Goal: Information Seeking & Learning: Learn about a topic

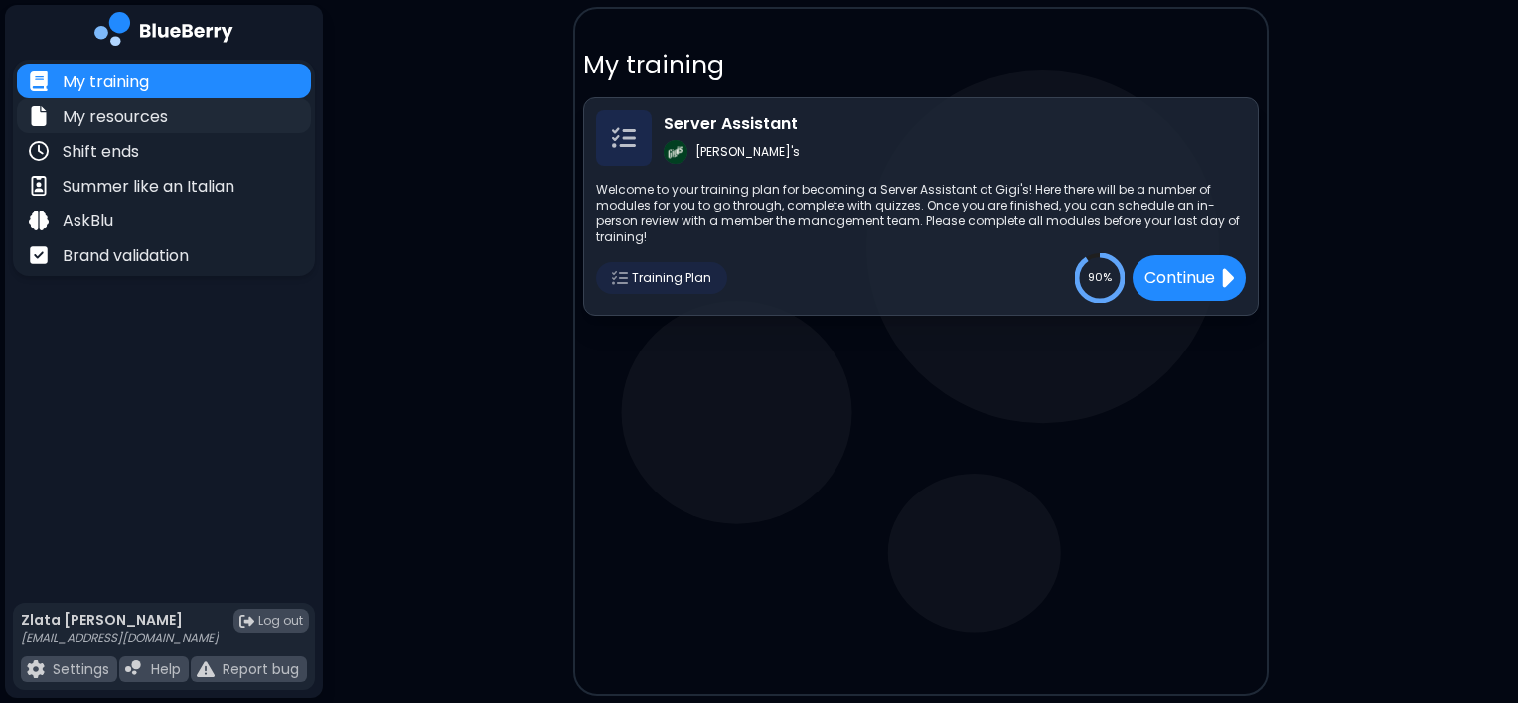
click at [135, 115] on p "My resources" at bounding box center [115, 117] width 105 height 24
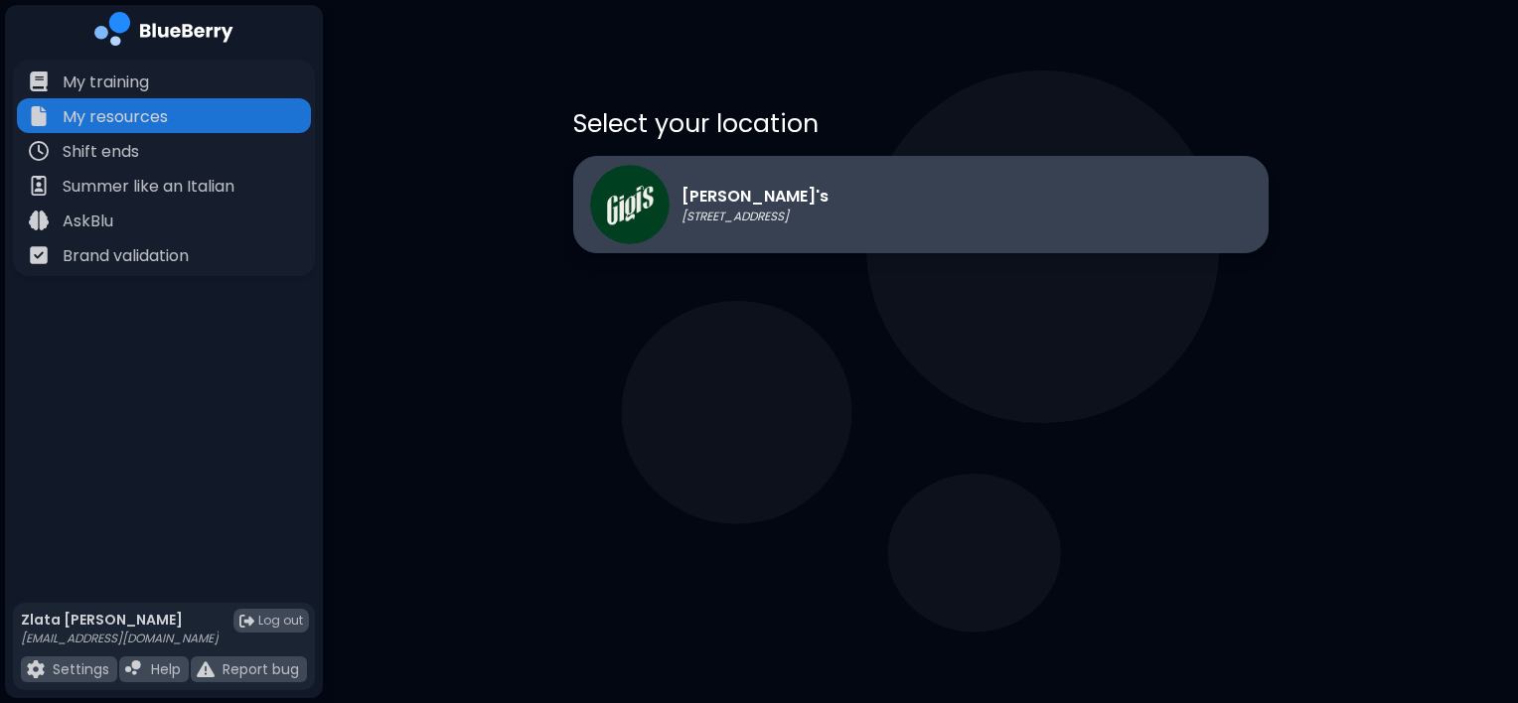
click at [695, 200] on p "[PERSON_NAME]'s" at bounding box center [755, 197] width 147 height 24
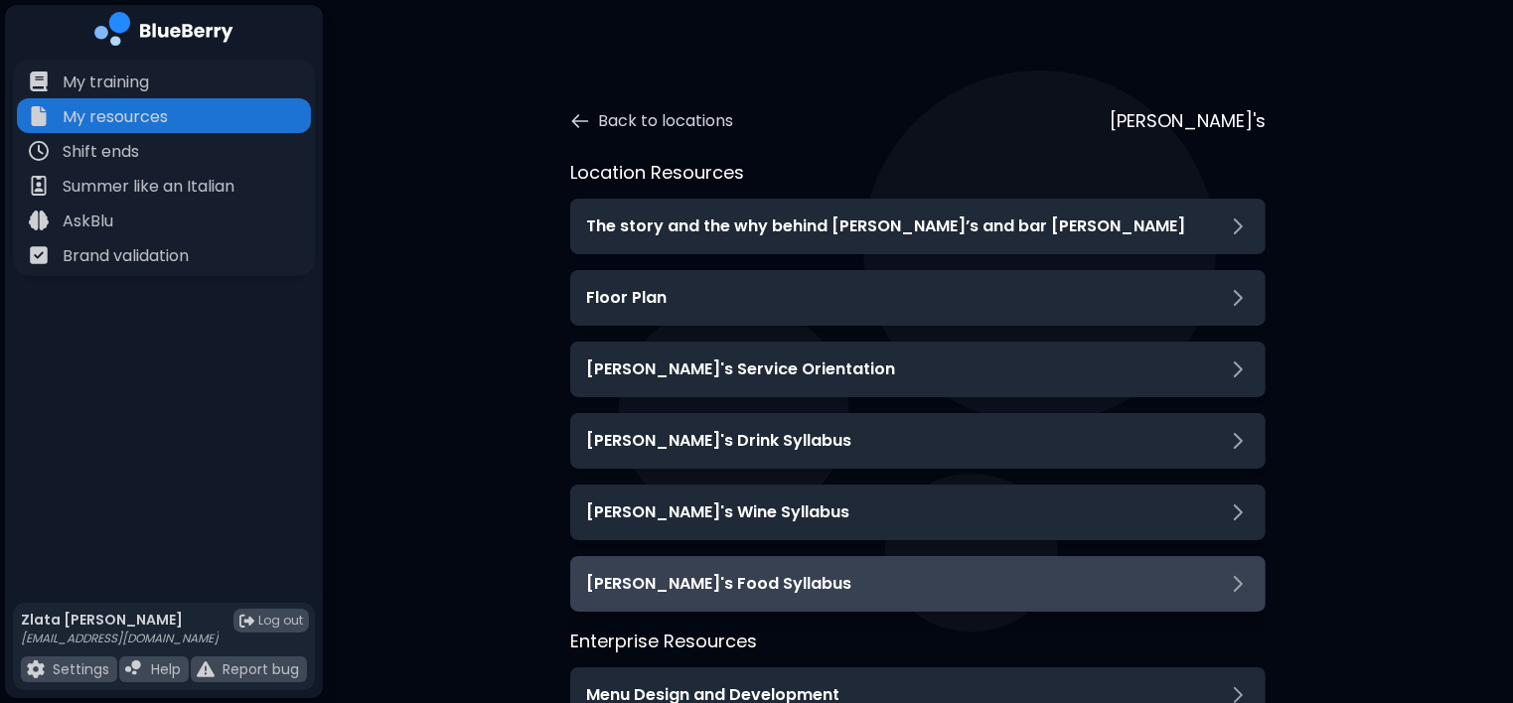
click at [679, 593] on h3 "[PERSON_NAME]'s Food Syllabus" at bounding box center [718, 584] width 265 height 24
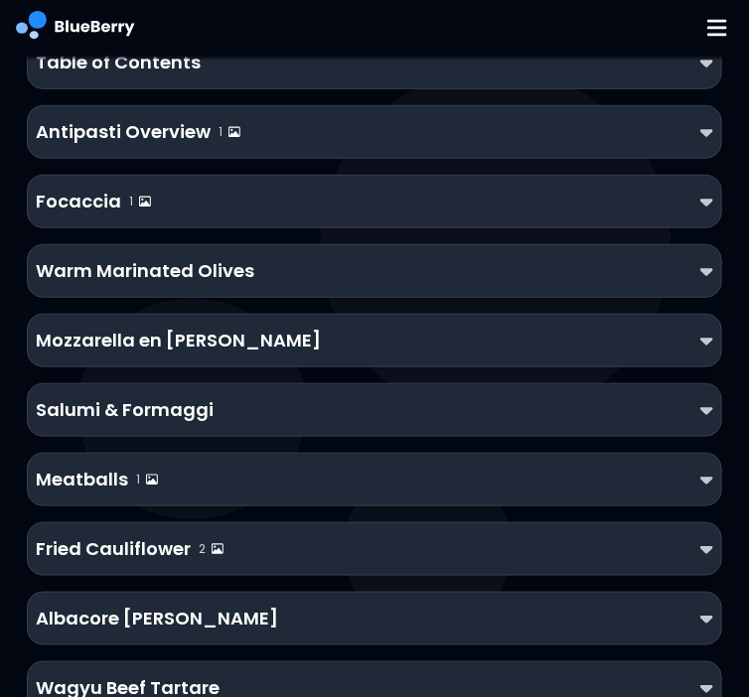
scroll to position [195, 0]
click at [135, 257] on p "Warm Marinated Olives" at bounding box center [145, 271] width 219 height 28
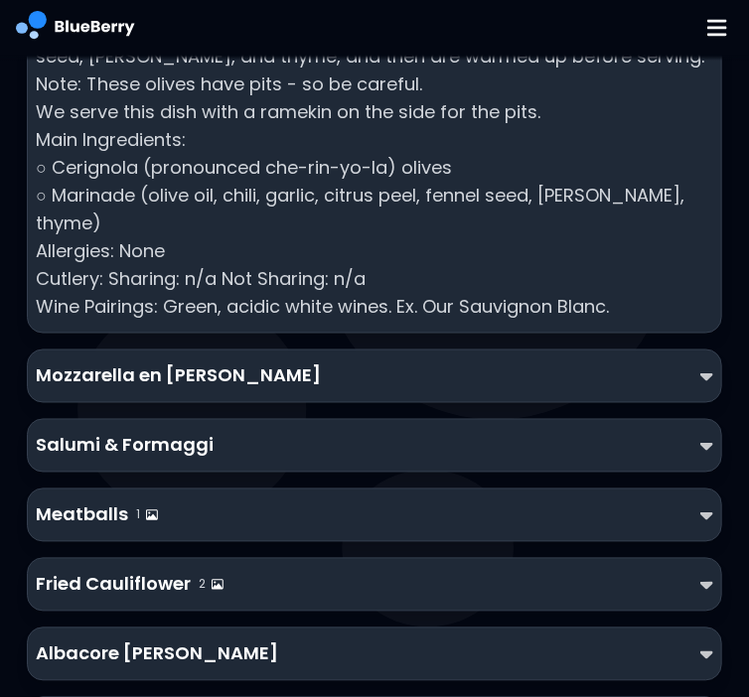
scroll to position [599, 0]
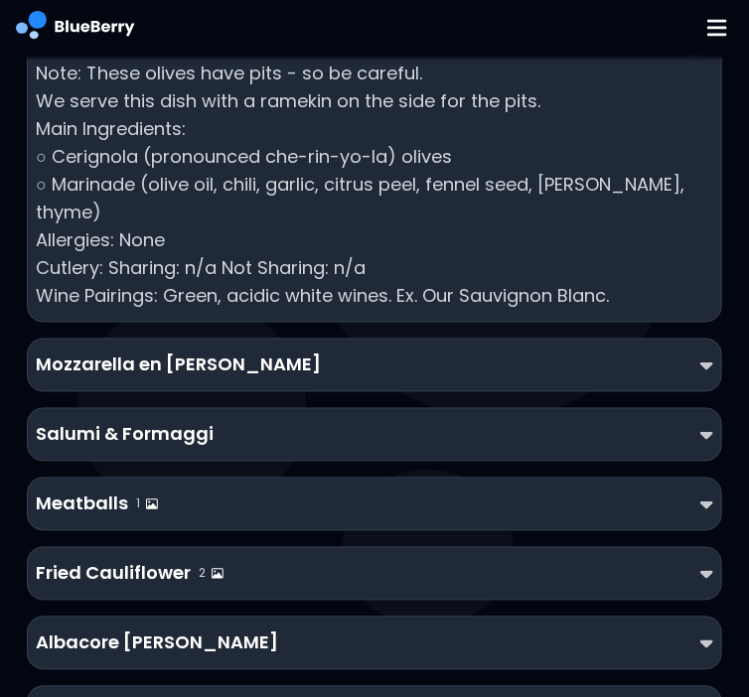
click at [552, 352] on div "Mozzarella en [PERSON_NAME]" at bounding box center [374, 366] width 677 height 28
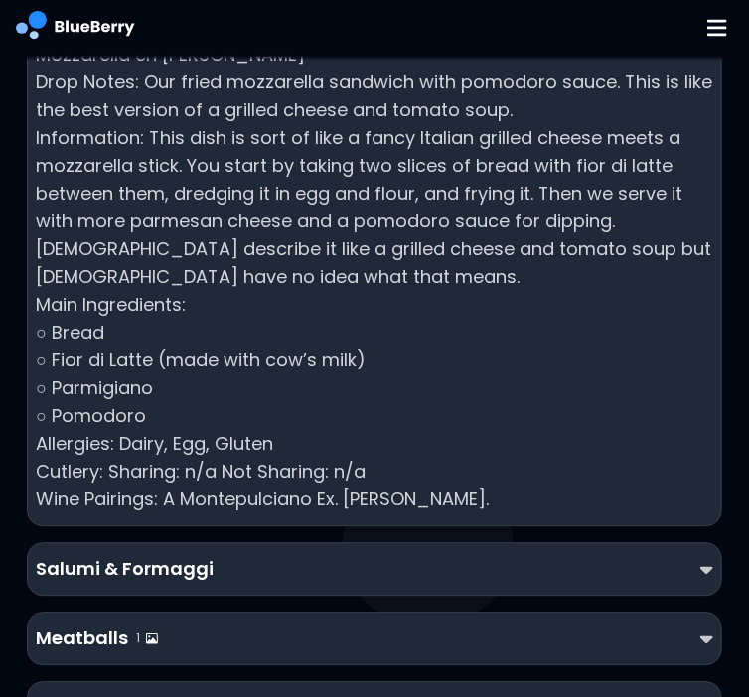
scroll to position [952, 0]
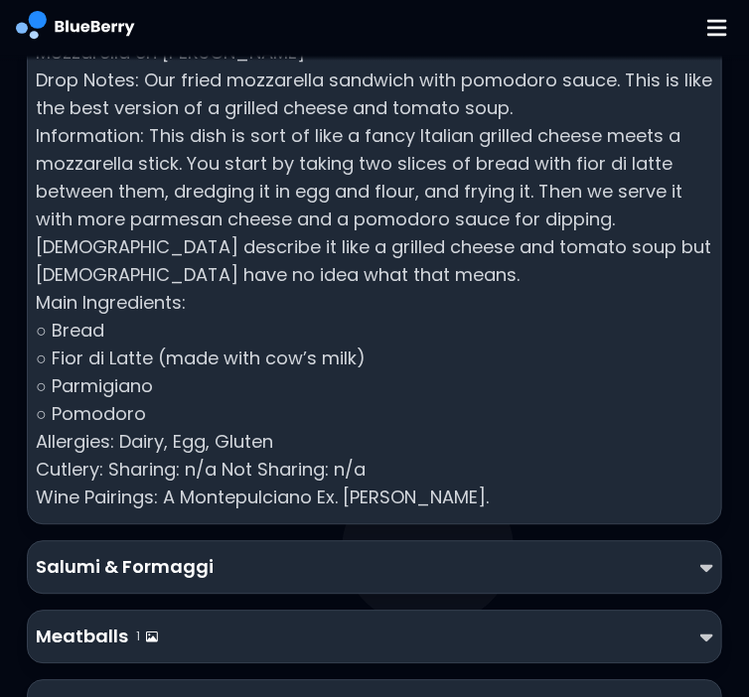
click at [271, 540] on div "Salumi & Formaggi" at bounding box center [374, 567] width 694 height 54
click at [377, 553] on div "Salumi & Formaggi" at bounding box center [374, 567] width 677 height 28
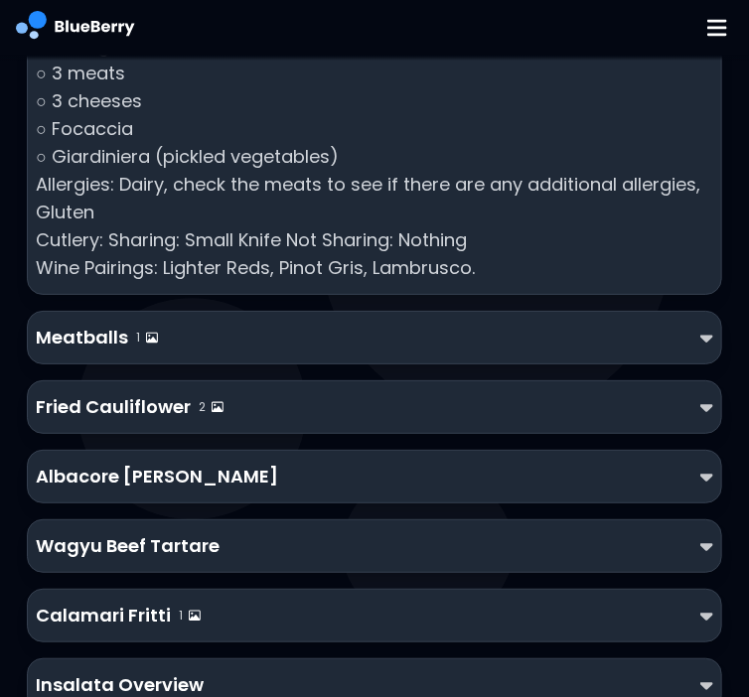
scroll to position [1737, 0]
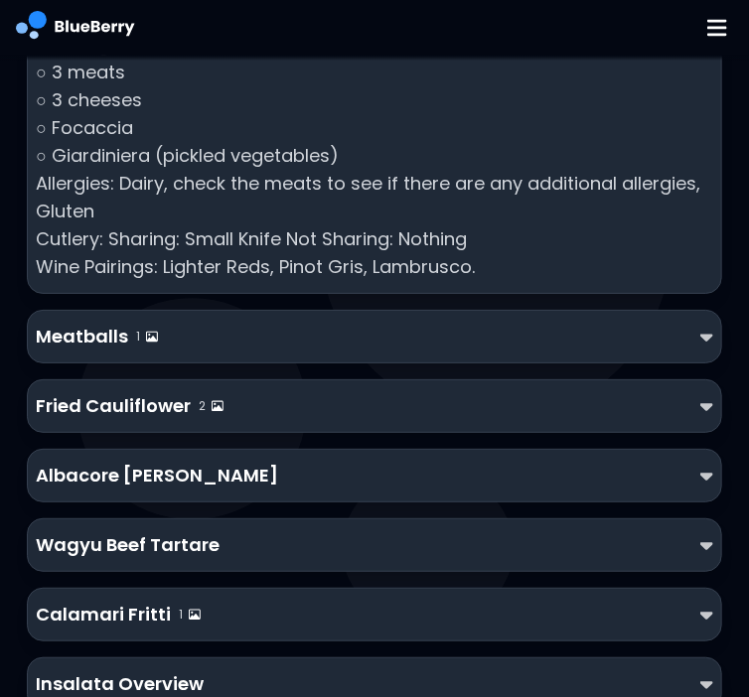
click at [322, 323] on div "Meatballs 1" at bounding box center [374, 337] width 677 height 28
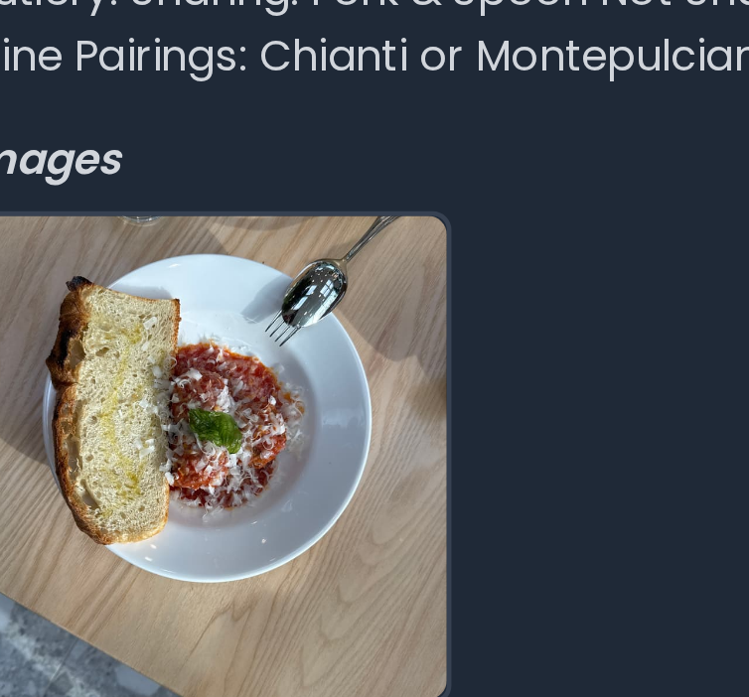
scroll to position [2340, 0]
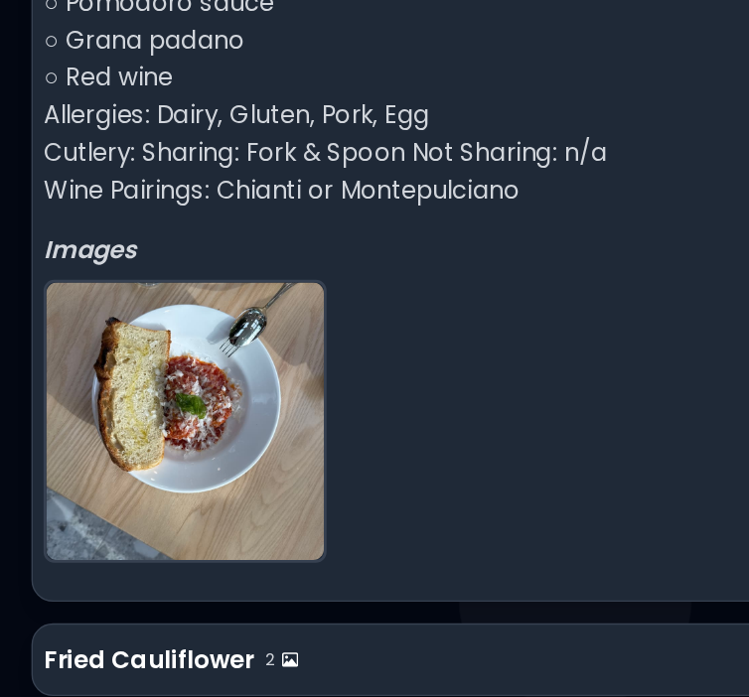
click at [120, 379] on img at bounding box center [140, 416] width 205 height 205
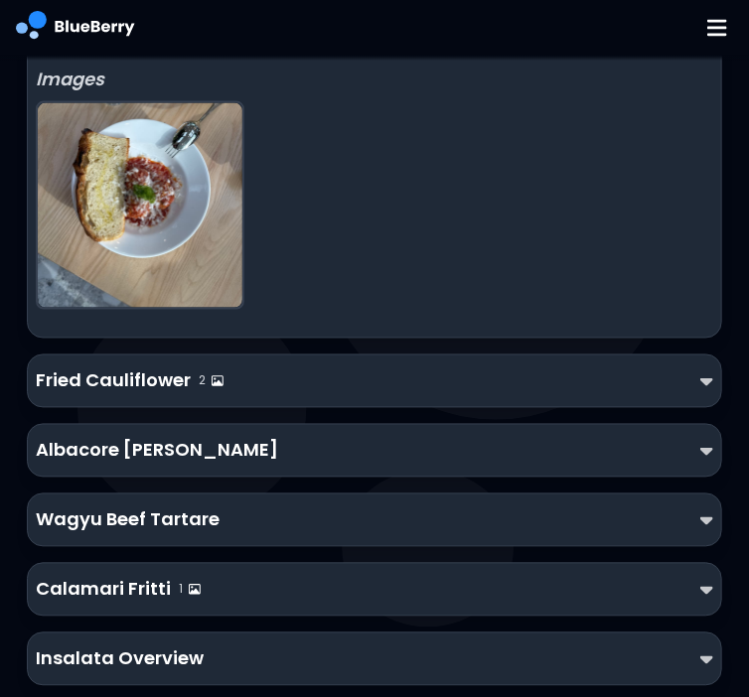
scroll to position [2554, 0]
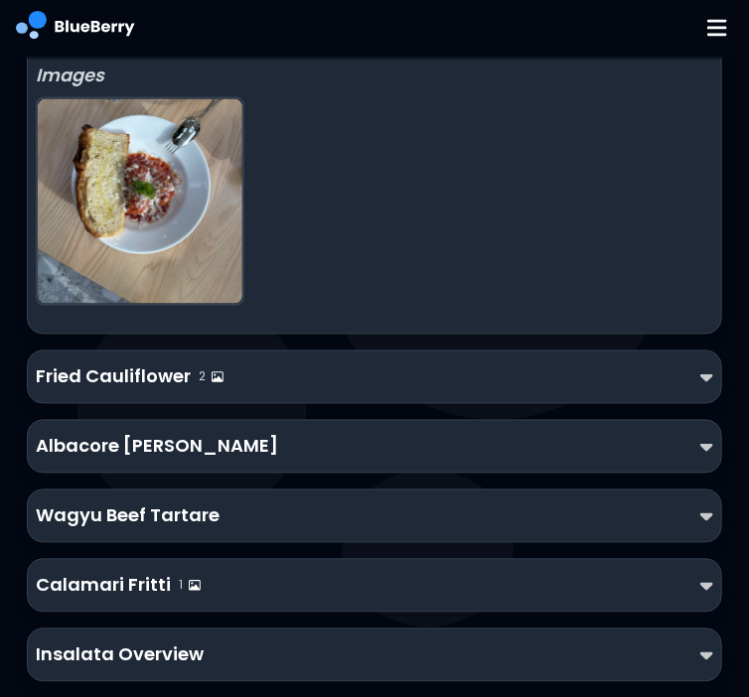
click at [351, 361] on div "Fried Cauliflower 2" at bounding box center [374, 378] width 694 height 54
click at [259, 364] on div "Fried Cauliflower 2" at bounding box center [374, 378] width 677 height 28
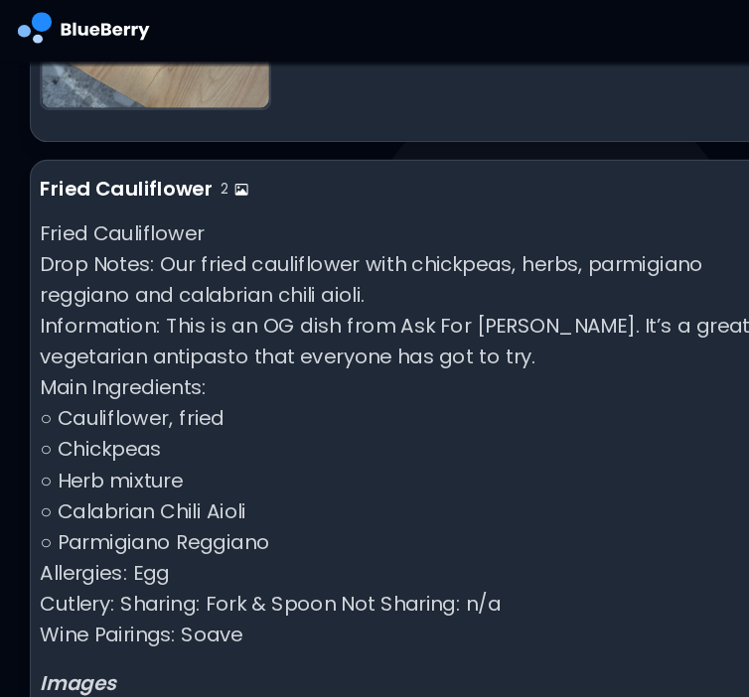
scroll to position [2759, 0]
